Goal: Information Seeking & Learning: Learn about a topic

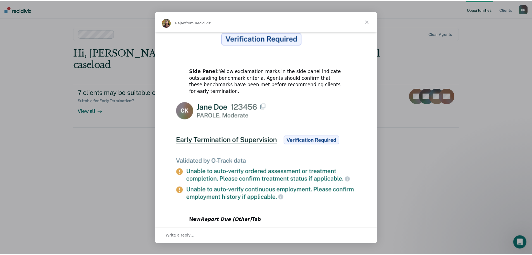
scroll to position [257, 0]
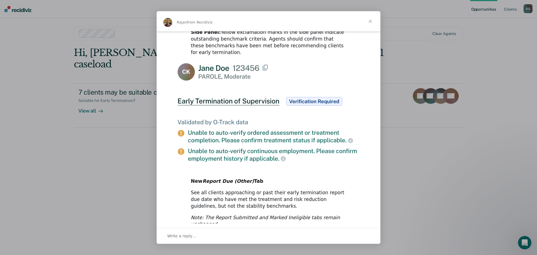
click at [368, 20] on span "Close" at bounding box center [370, 21] width 20 height 20
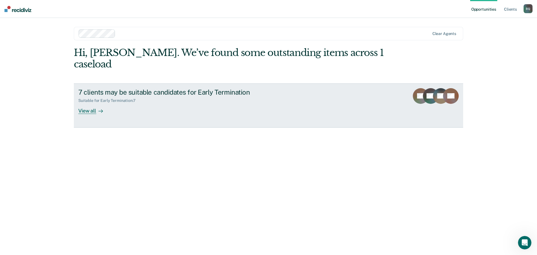
click at [90, 103] on div "View all" at bounding box center [93, 108] width 31 height 11
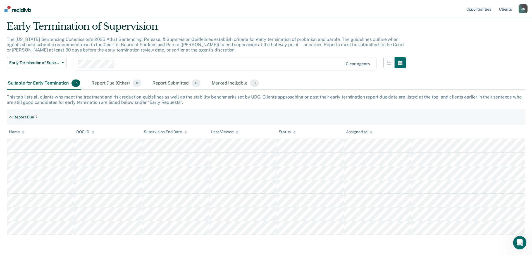
scroll to position [38, 0]
